Goal: Information Seeking & Learning: Learn about a topic

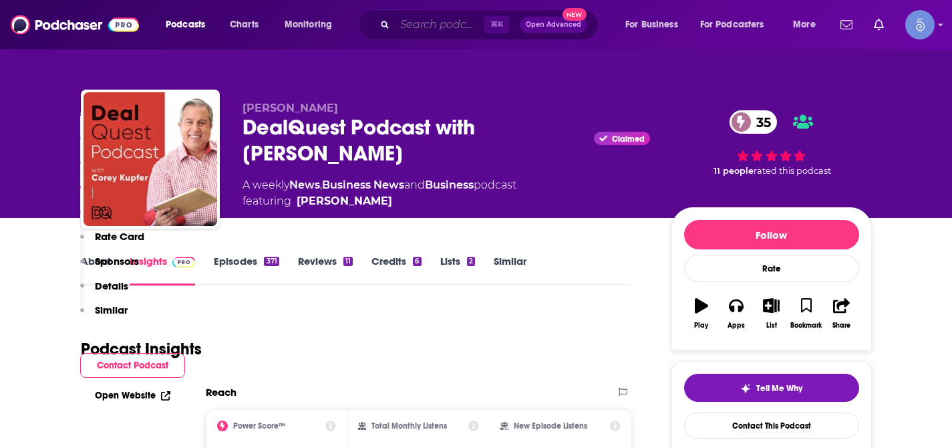
click at [432, 18] on input "Search podcasts, credits, & more..." at bounding box center [440, 24] width 90 height 21
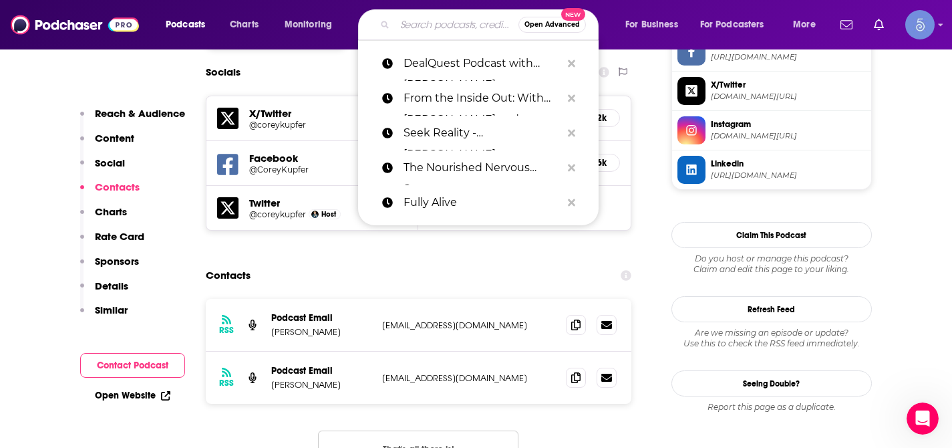
paste input "TalkSex with [PERSON_NAME]"
type input "TalkSex with [PERSON_NAME]"
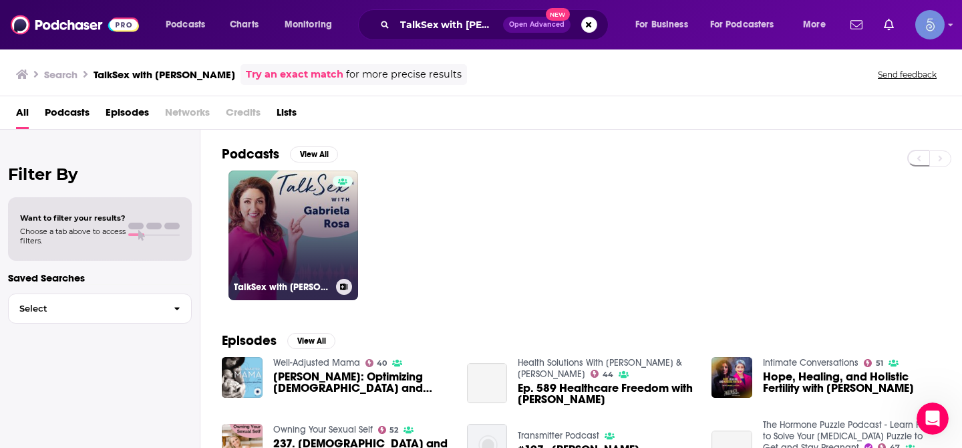
click at [317, 199] on link "TalkSex with [PERSON_NAME]" at bounding box center [294, 235] width 130 height 130
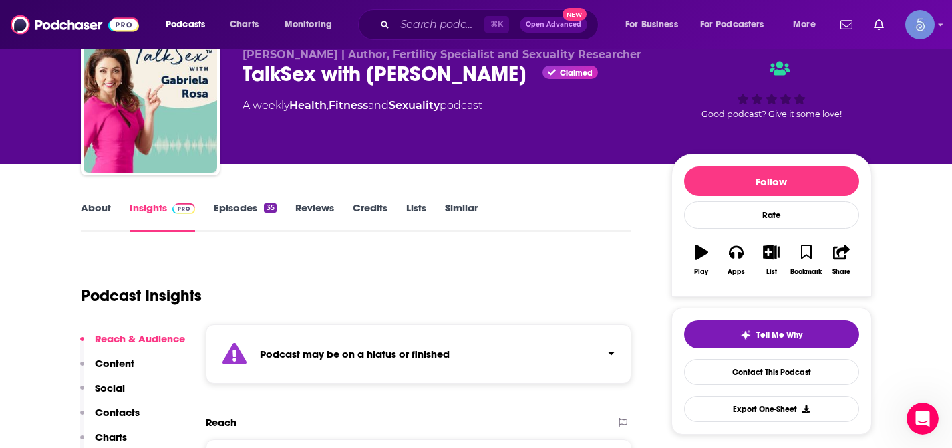
scroll to position [132, 0]
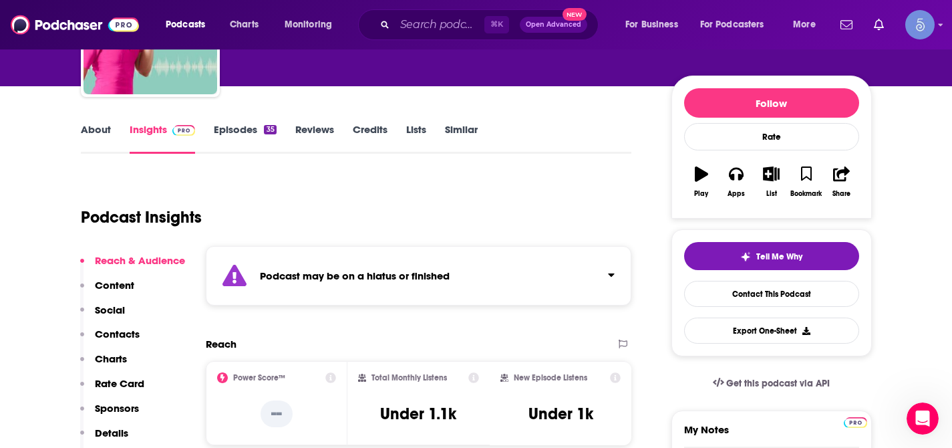
click at [610, 275] on icon "Click to expand status details" at bounding box center [611, 274] width 7 height 11
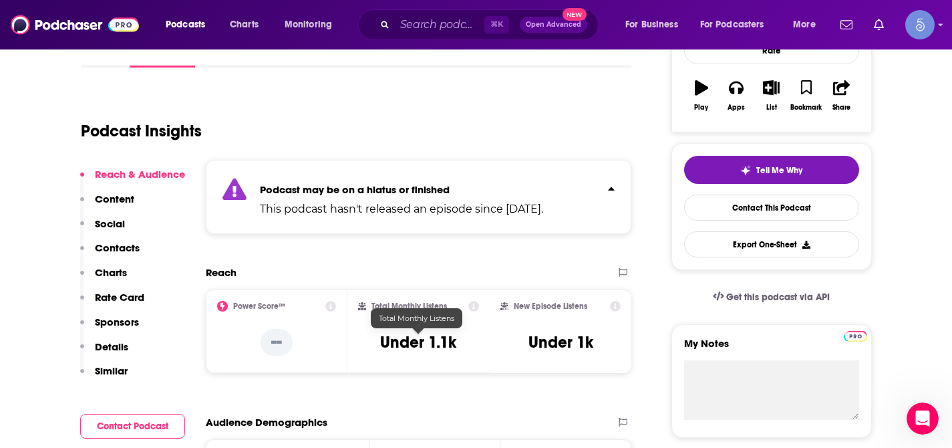
scroll to position [0, 0]
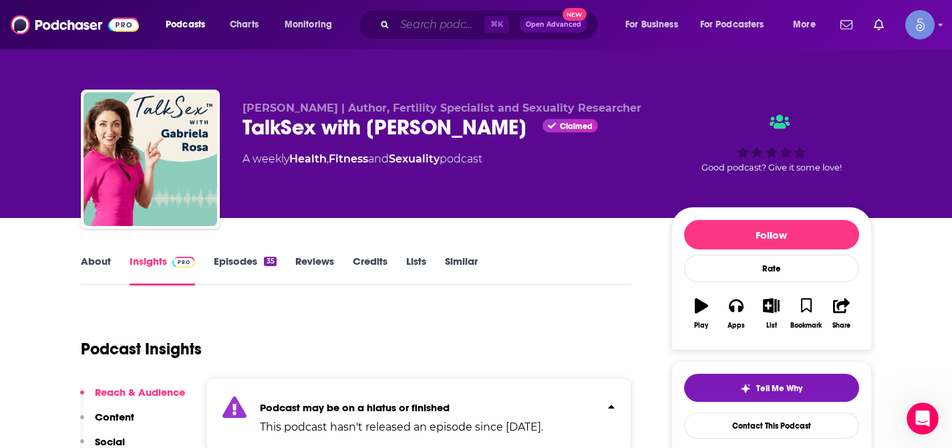
click at [418, 23] on input "Search podcasts, credits, & more..." at bounding box center [440, 24] width 90 height 21
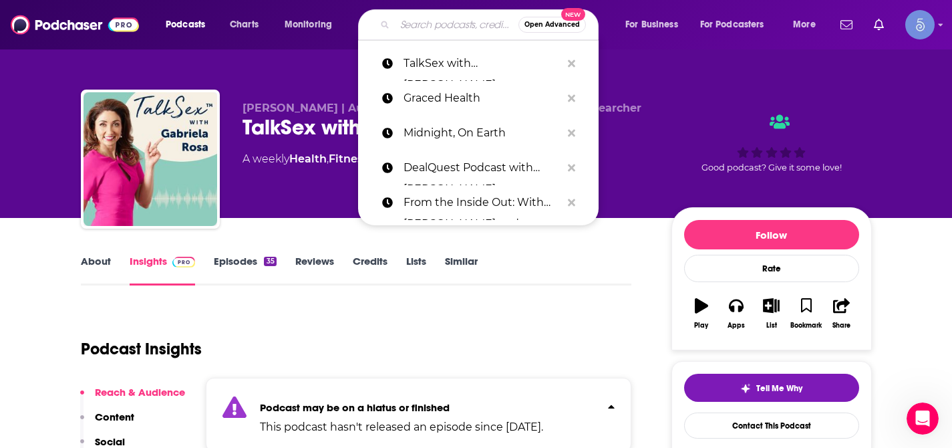
paste input "The Maverick Paradox Podcast"
type input "The Maverick Paradox Podcast"
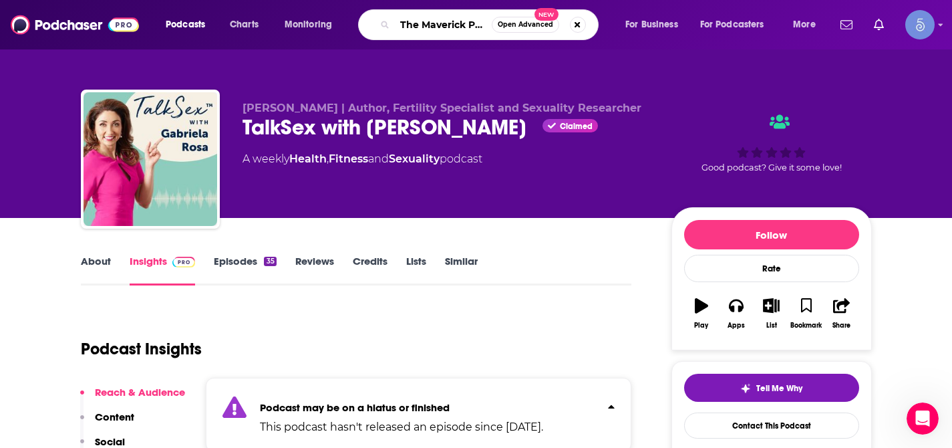
scroll to position [0, 66]
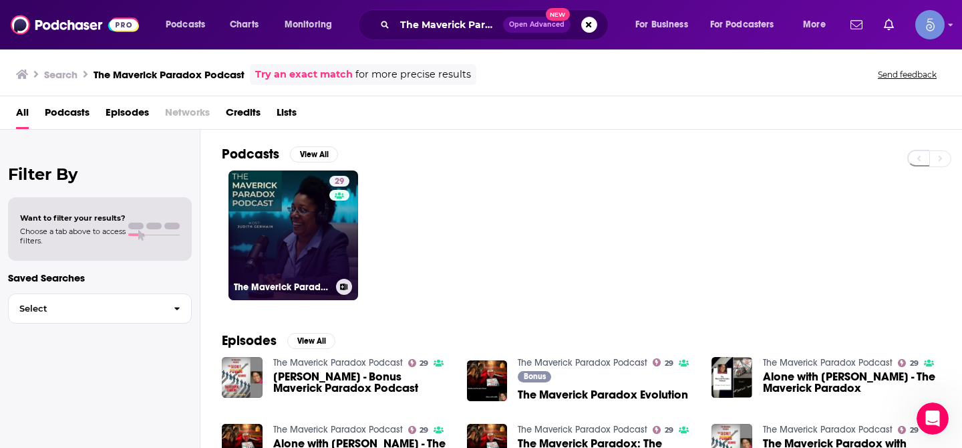
click at [291, 271] on link "29 The Maverick Paradox Podcast" at bounding box center [294, 235] width 130 height 130
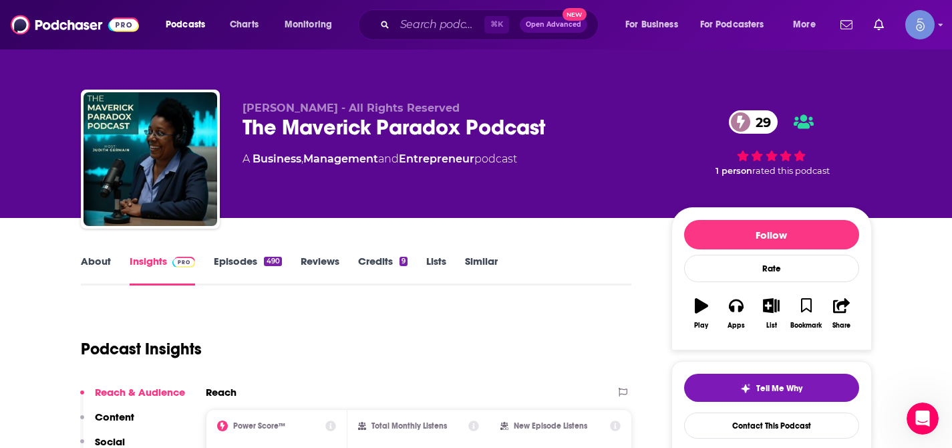
scroll to position [29, 0]
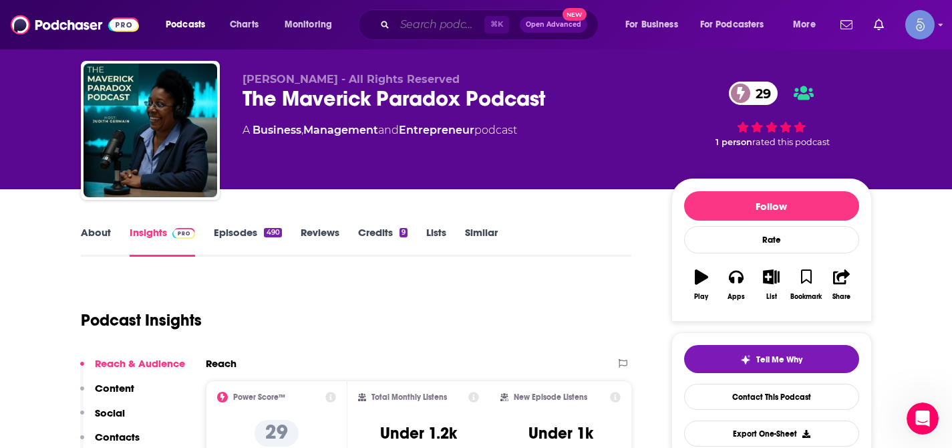
click at [424, 31] on input "Search podcasts, credits, & more..." at bounding box center [440, 24] width 90 height 21
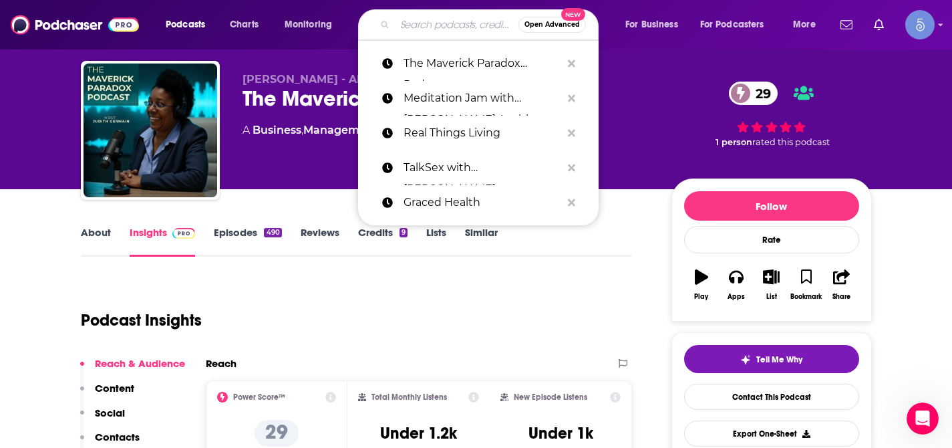
paste input "Down To Business Podcast"
type input "Down To Business Podcast"
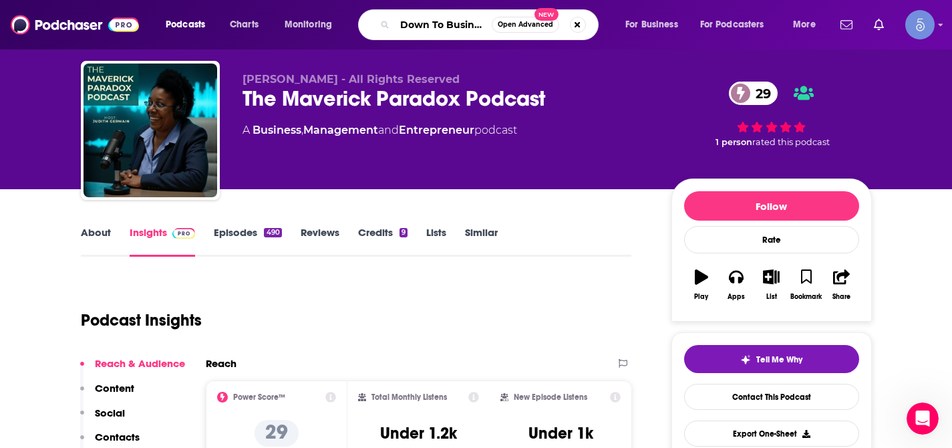
scroll to position [0, 47]
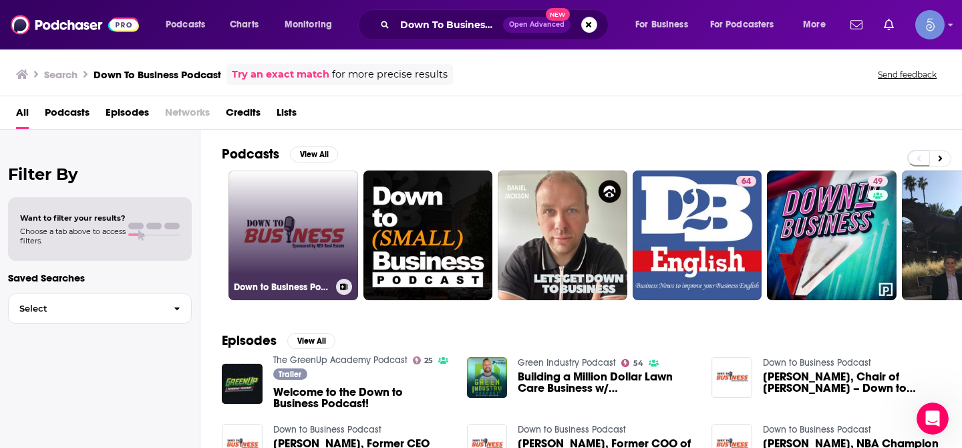
click at [298, 210] on link "Down to Business Podcast" at bounding box center [294, 235] width 130 height 130
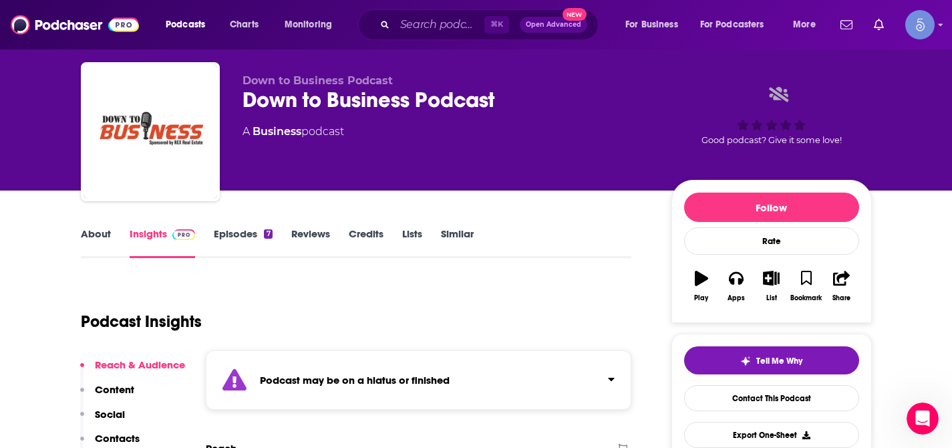
scroll to position [66, 0]
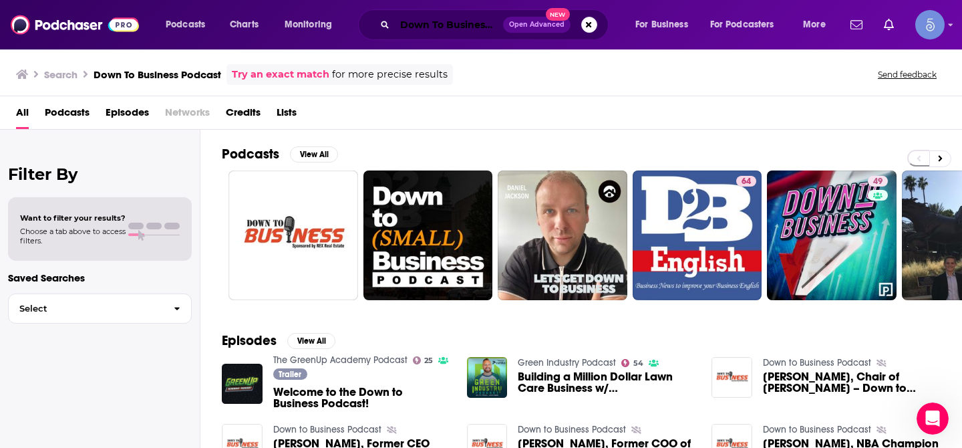
click at [452, 25] on input "Down To Business Podcast" at bounding box center [449, 24] width 108 height 21
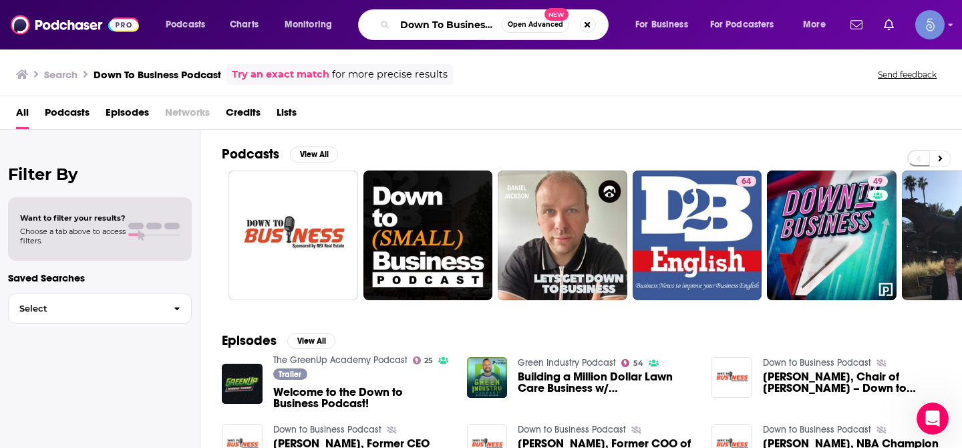
click at [452, 25] on input "Down To Business Podcast" at bounding box center [448, 24] width 107 height 21
paste input "Start With A Win"
type input "Start With A Win"
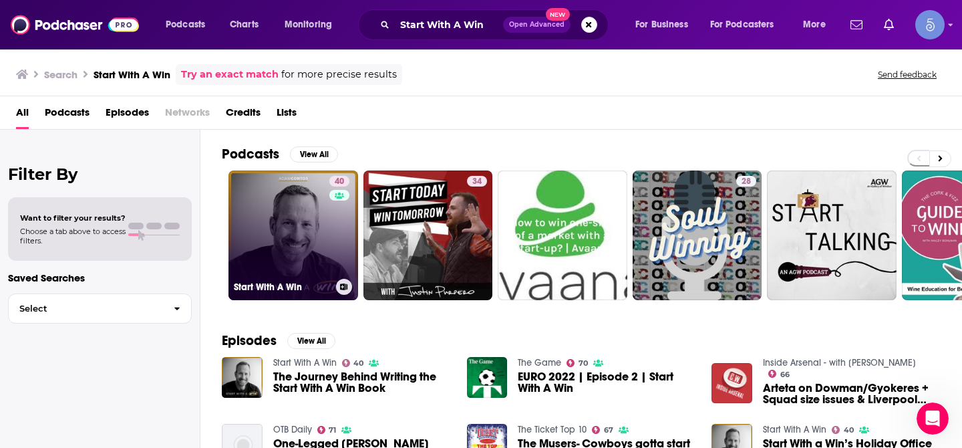
click at [289, 217] on link "40 Start With A Win" at bounding box center [294, 235] width 130 height 130
